Goal: Obtain resource: Download file/media

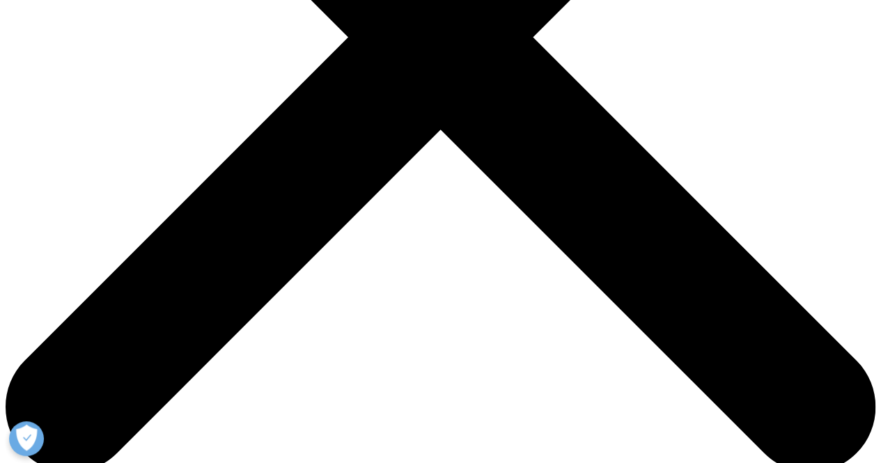
scroll to position [507, 821]
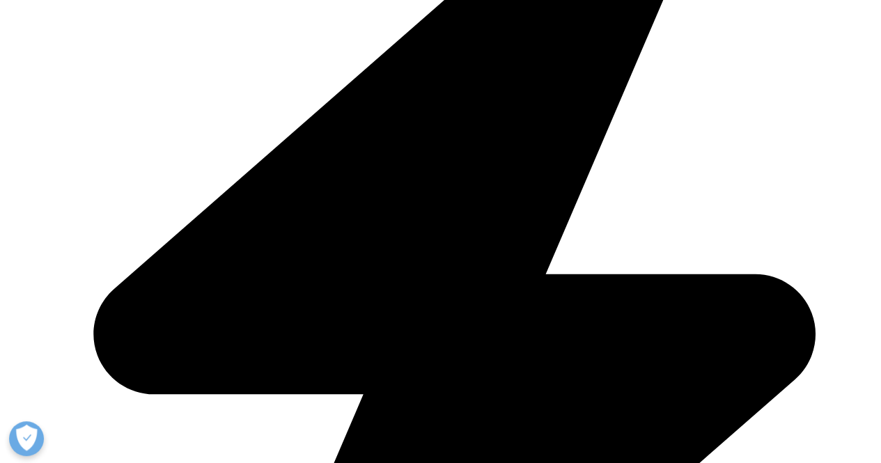
scroll to position [487, 0]
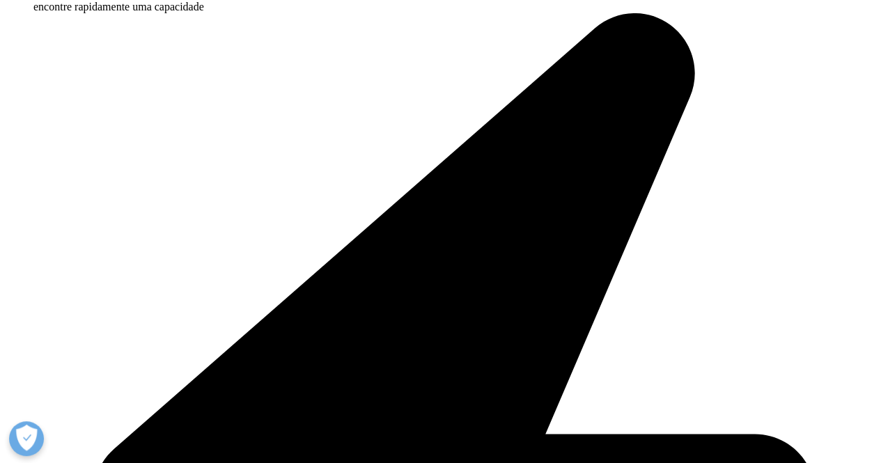
scroll to position [1323, 0]
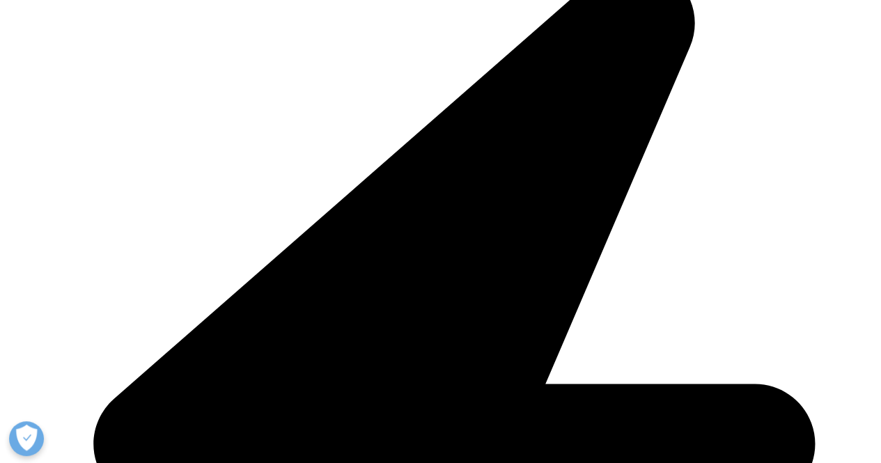
drag, startPoint x: 182, startPoint y: 111, endPoint x: 781, endPoint y: 78, distance: 600.2
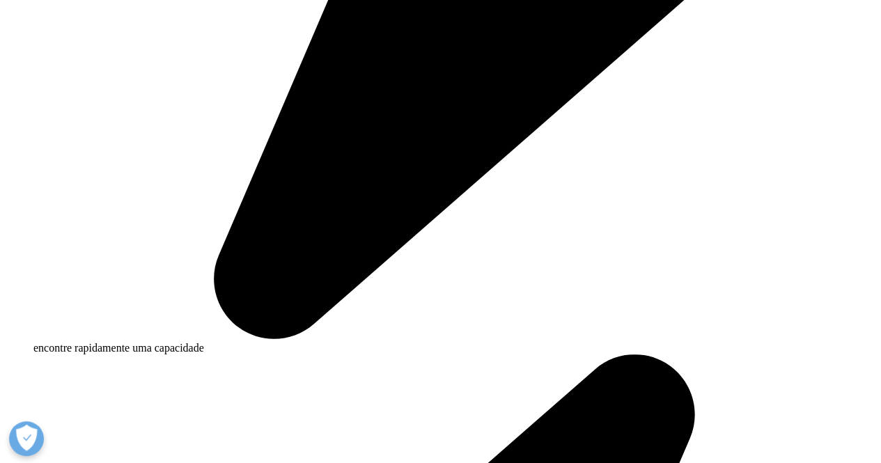
drag, startPoint x: 30, startPoint y: 149, endPoint x: 361, endPoint y: 132, distance: 331.1
click at [361, 132] on ul "Um total de 78 novas substâncias ativas foram lançadas globalmente em 2024, ele…" at bounding box center [440, 213] width 821 height 165
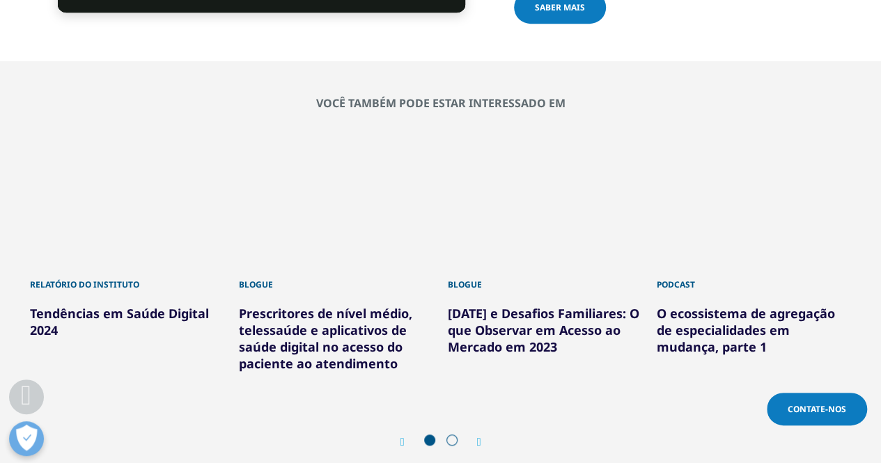
scroll to position [3202, 0]
